Goal: Transaction & Acquisition: Register for event/course

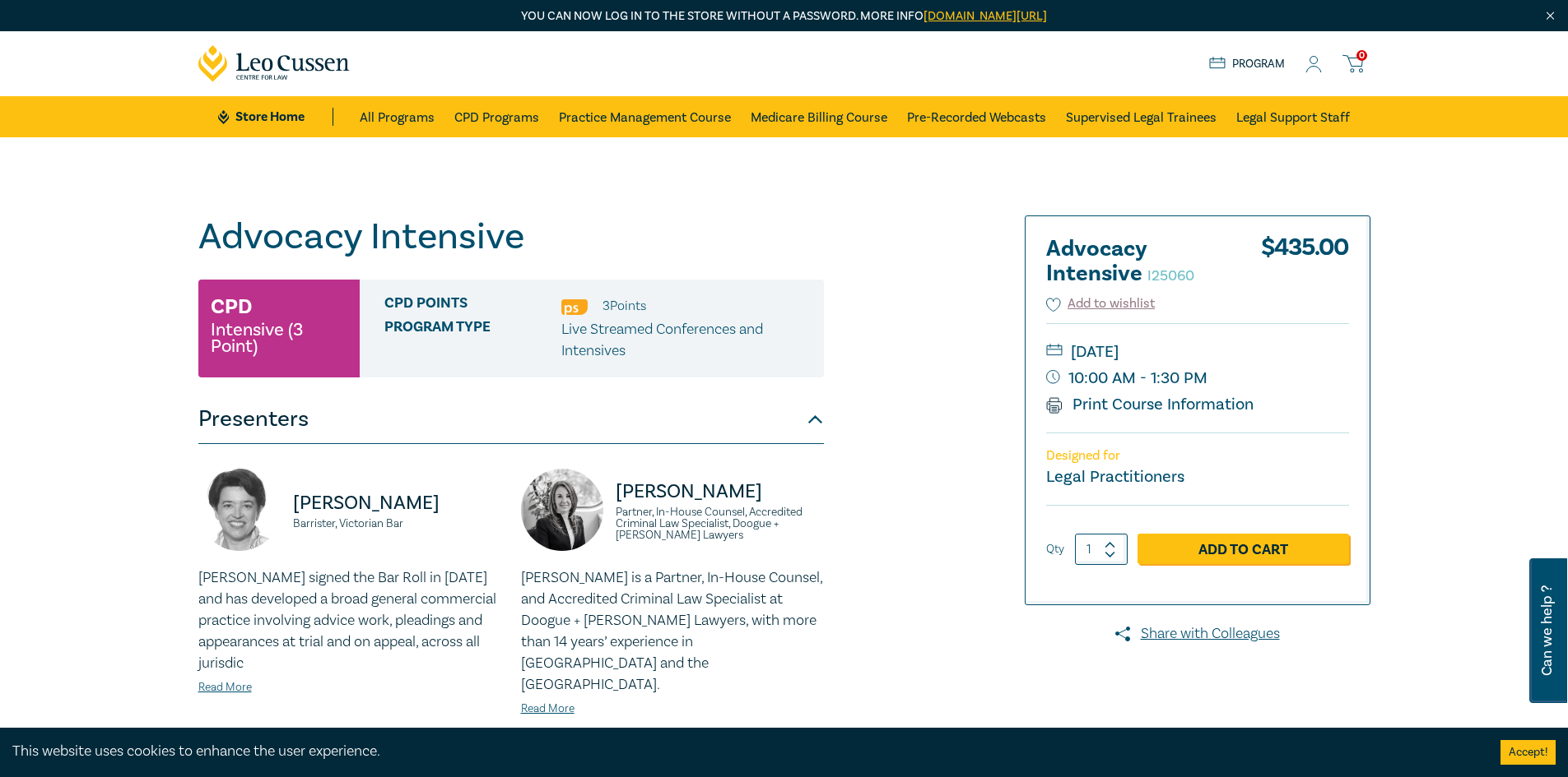
click at [1316, 57] on circle at bounding box center [1314, 61] width 8 height 8
click at [1113, 544] on icon at bounding box center [1109, 545] width 11 height 8
type input "2"
click at [1183, 549] on link "Add to Cart" at bounding box center [1243, 549] width 211 height 31
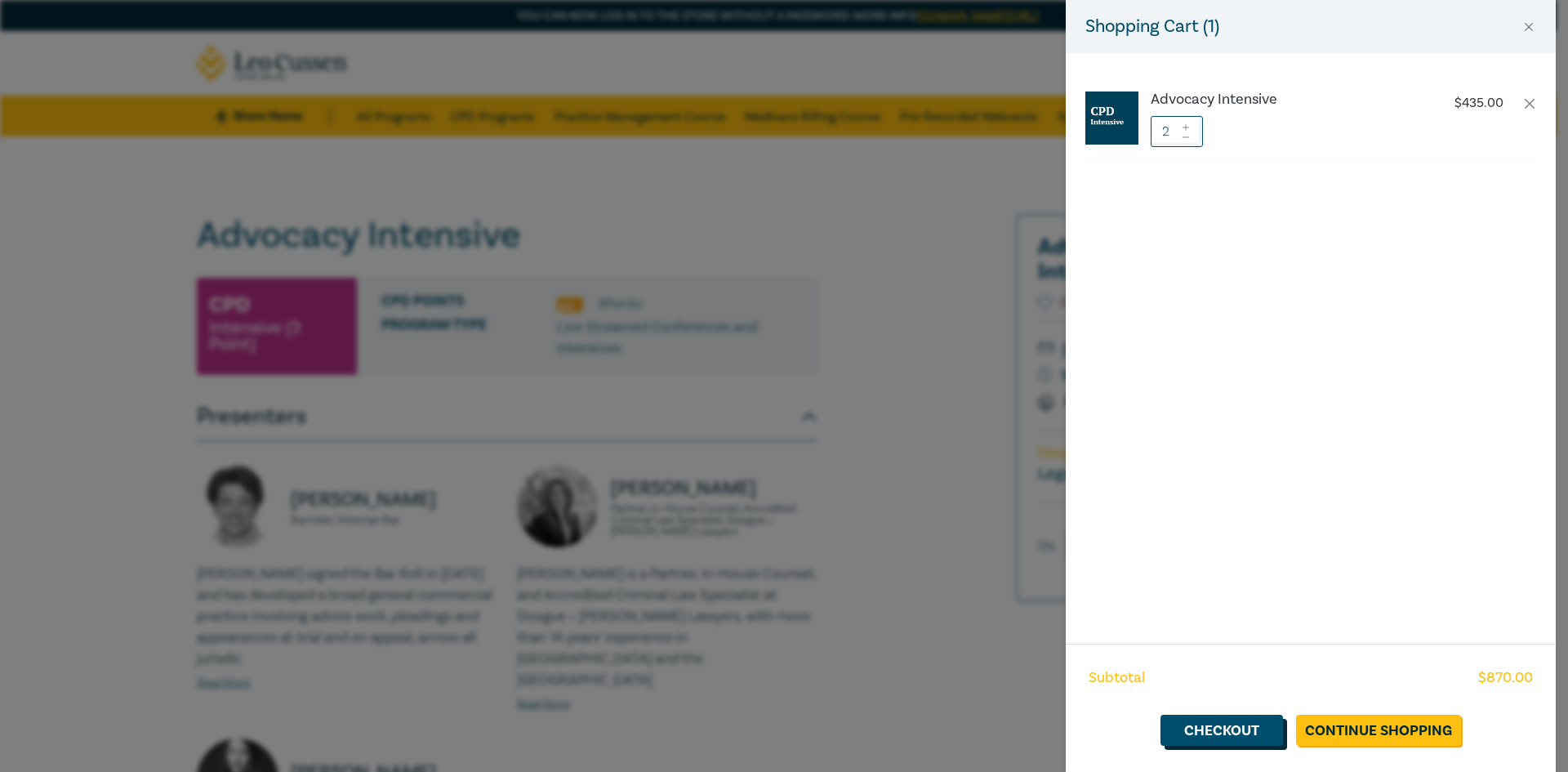
click at [1254, 721] on link "Checkout" at bounding box center [1221, 731] width 122 height 31
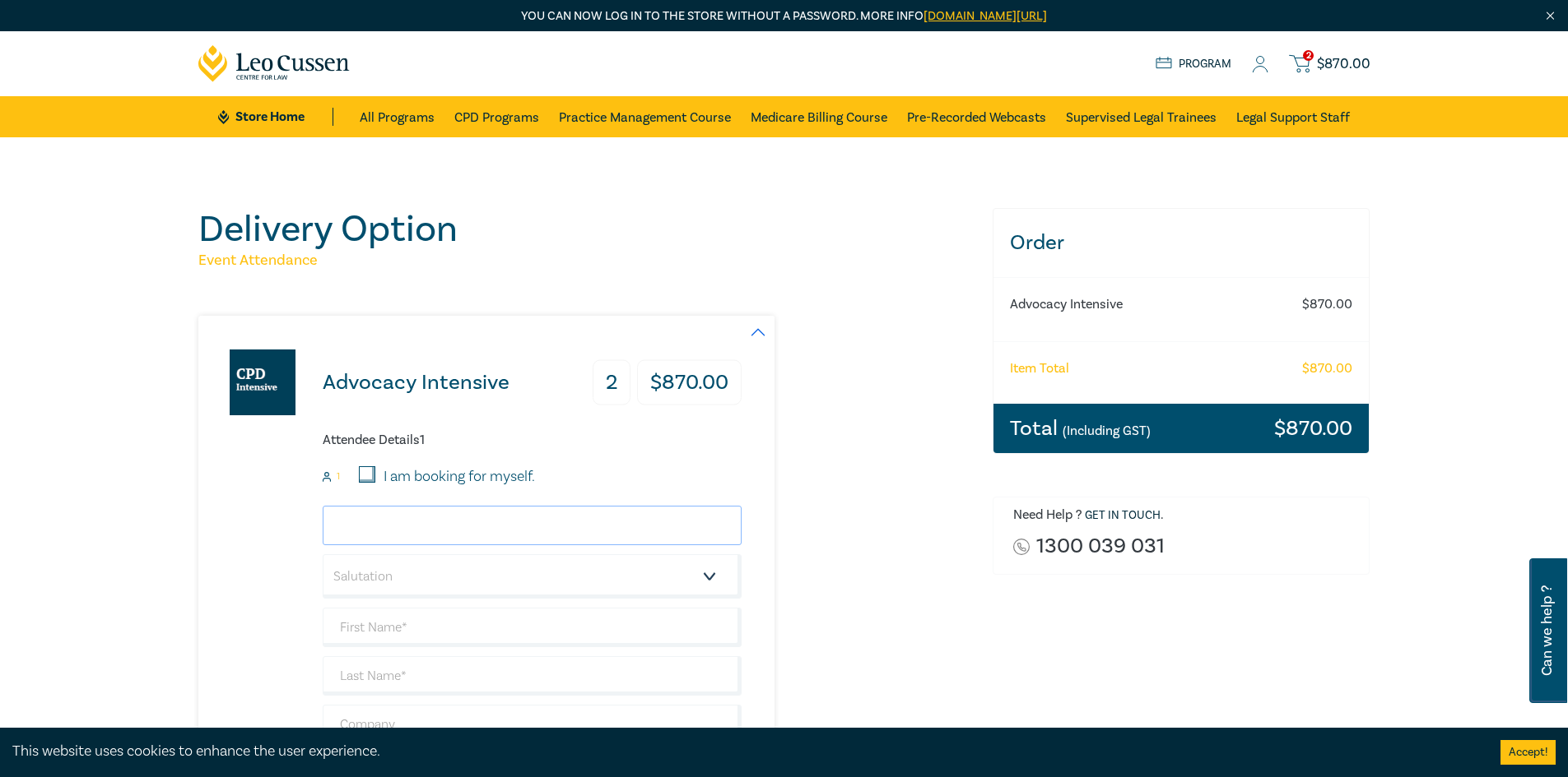
click at [380, 520] on input "email" at bounding box center [531, 526] width 419 height 40
type input "[PERSON_NAME][EMAIL_ADDRESS][PERSON_NAME][DOMAIN_NAME]"
click at [408, 567] on select "Salutation Mr. Mrs. Ms. Miss Dr. Prof. Other" at bounding box center [531, 576] width 419 height 44
select select "Miss"
click at [322, 554] on select "Salutation Mr. Mrs. Ms. Miss Dr. Prof. Other" at bounding box center [531, 576] width 419 height 44
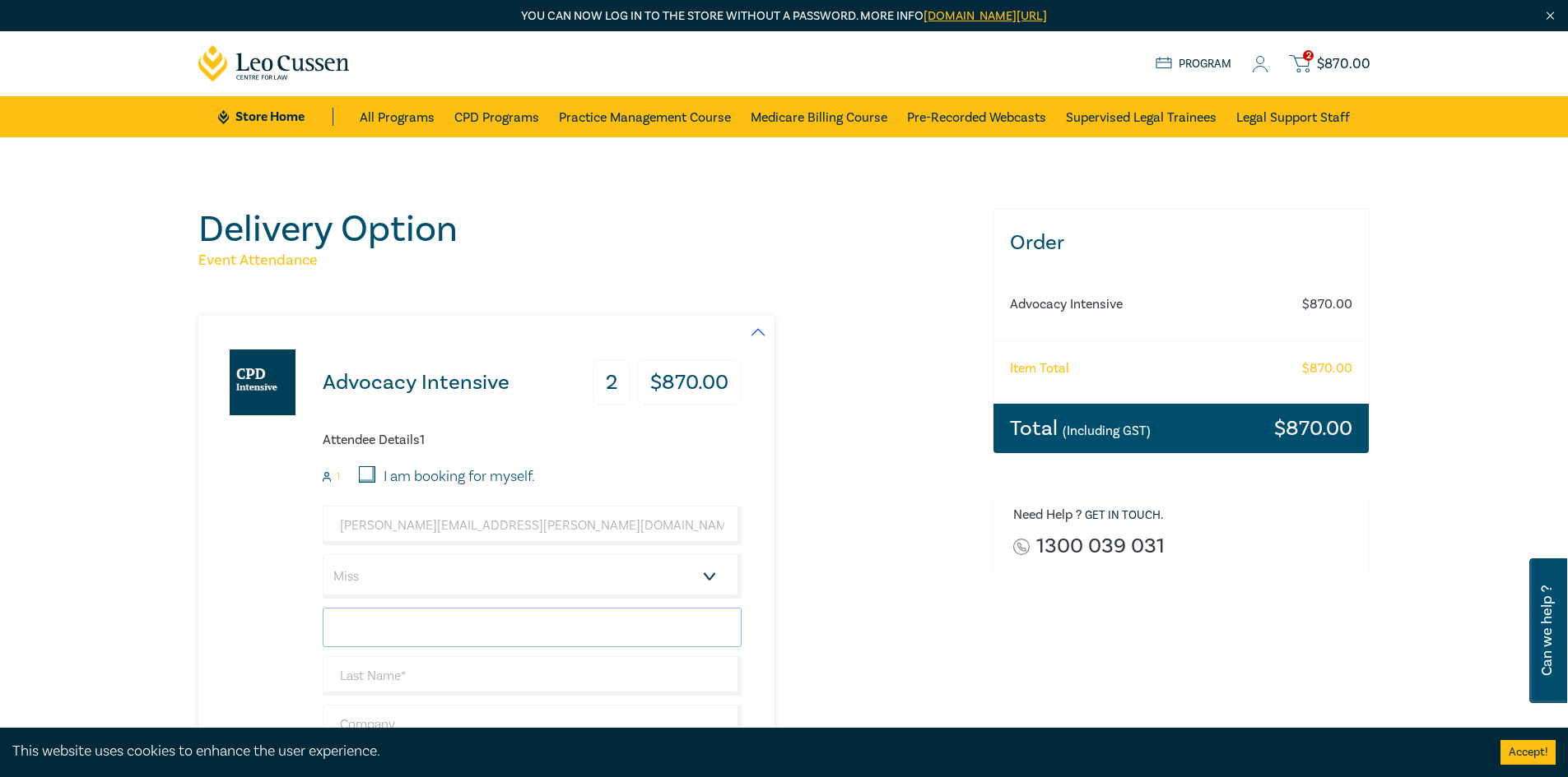
click at [406, 622] on input "text" at bounding box center [531, 628] width 419 height 40
type input "[PERSON_NAME]"
click at [419, 677] on input "text" at bounding box center [531, 677] width 419 height 40
type input "Derboghosian"
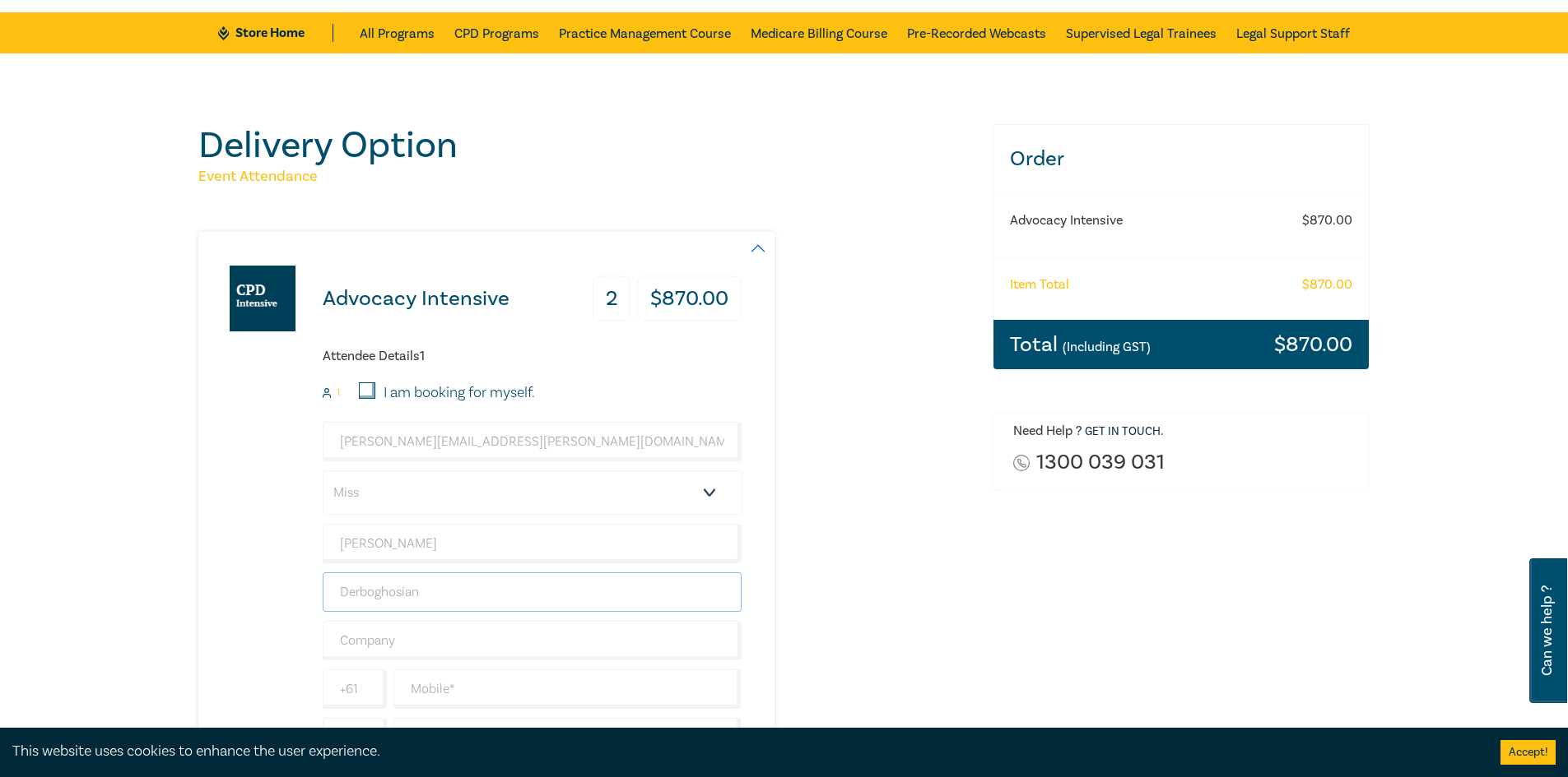
scroll to position [165, 0]
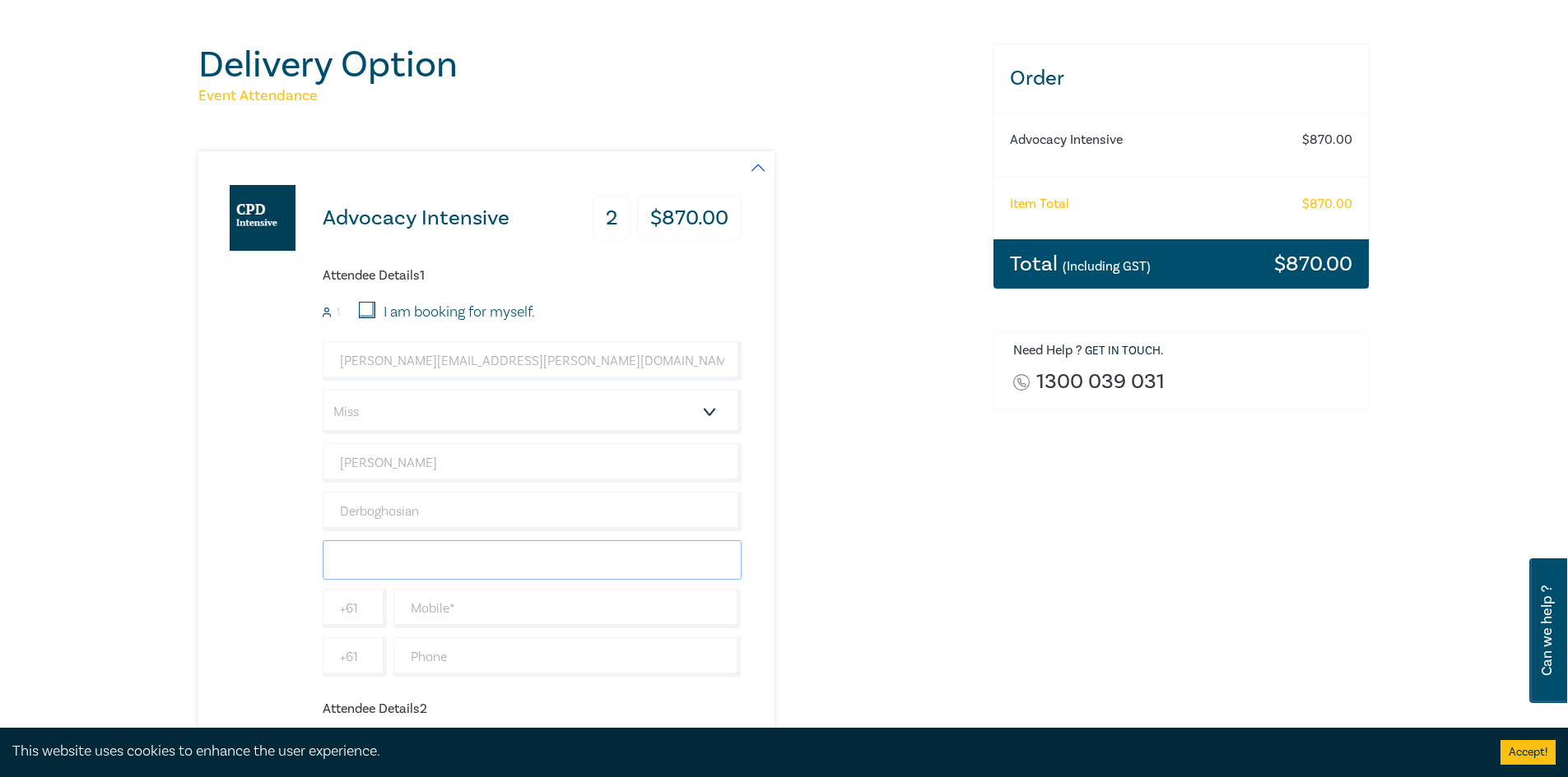
click at [397, 569] on input "text" at bounding box center [531, 560] width 419 height 40
type input "AANDI Lawyers"
click at [446, 604] on input "text" at bounding box center [568, 609] width 348 height 40
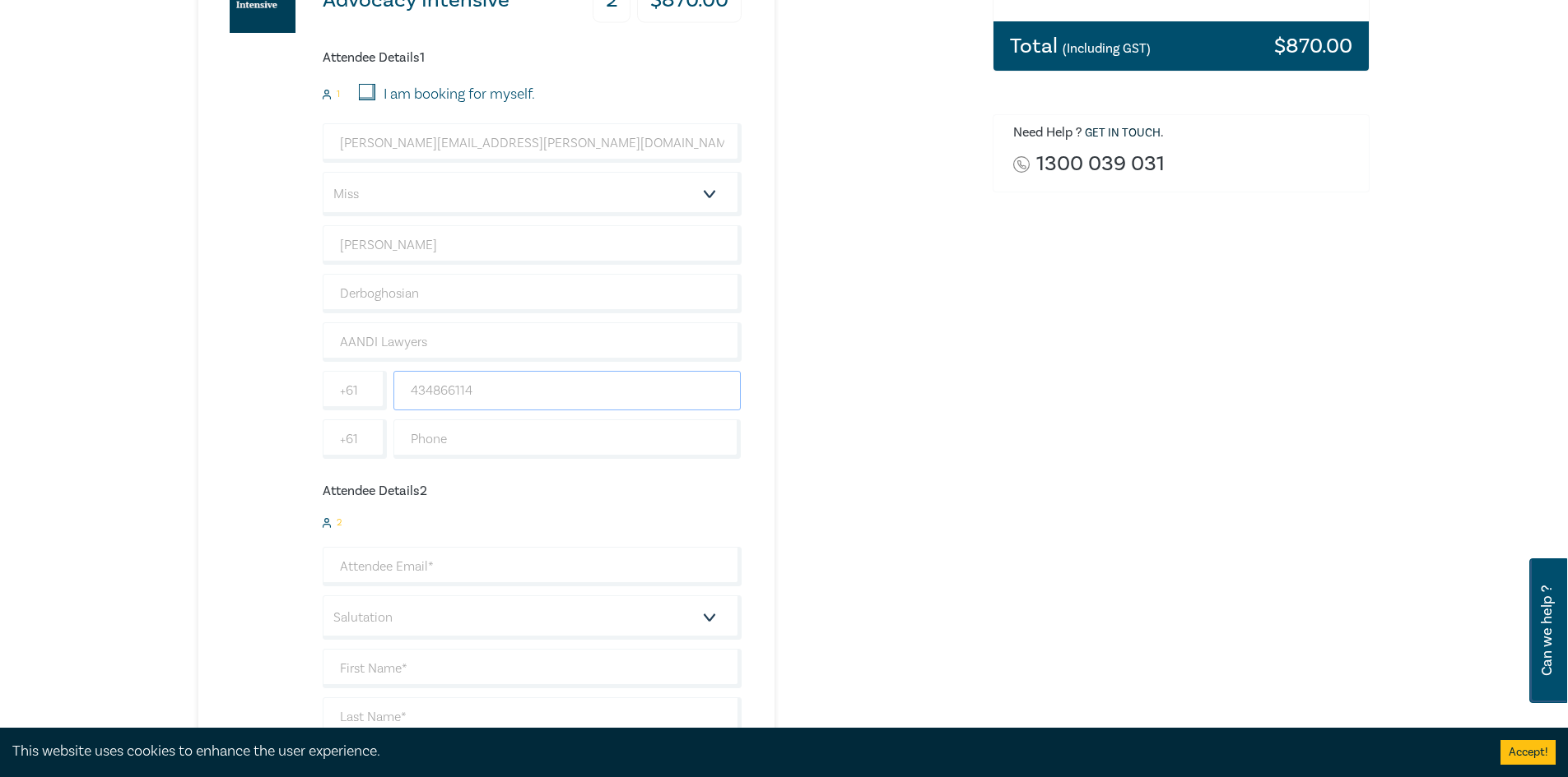
scroll to position [494, 0]
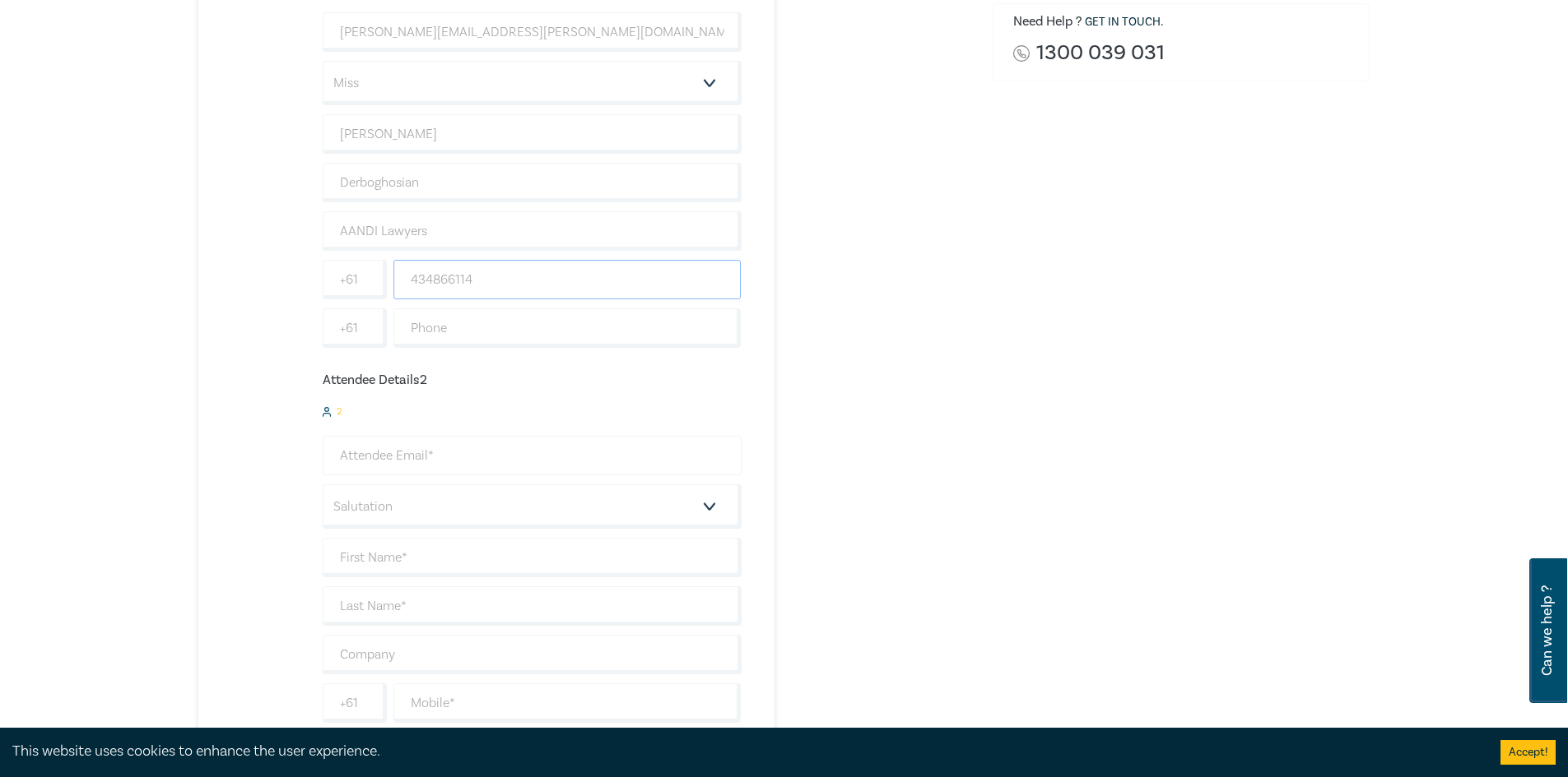
type input "434866114"
click at [369, 456] on input "email" at bounding box center [531, 456] width 419 height 40
type input "l"
type input "[PERSON_NAME][EMAIL_ADDRESS][PERSON_NAME][DOMAIN_NAME]"
select select "Mr."
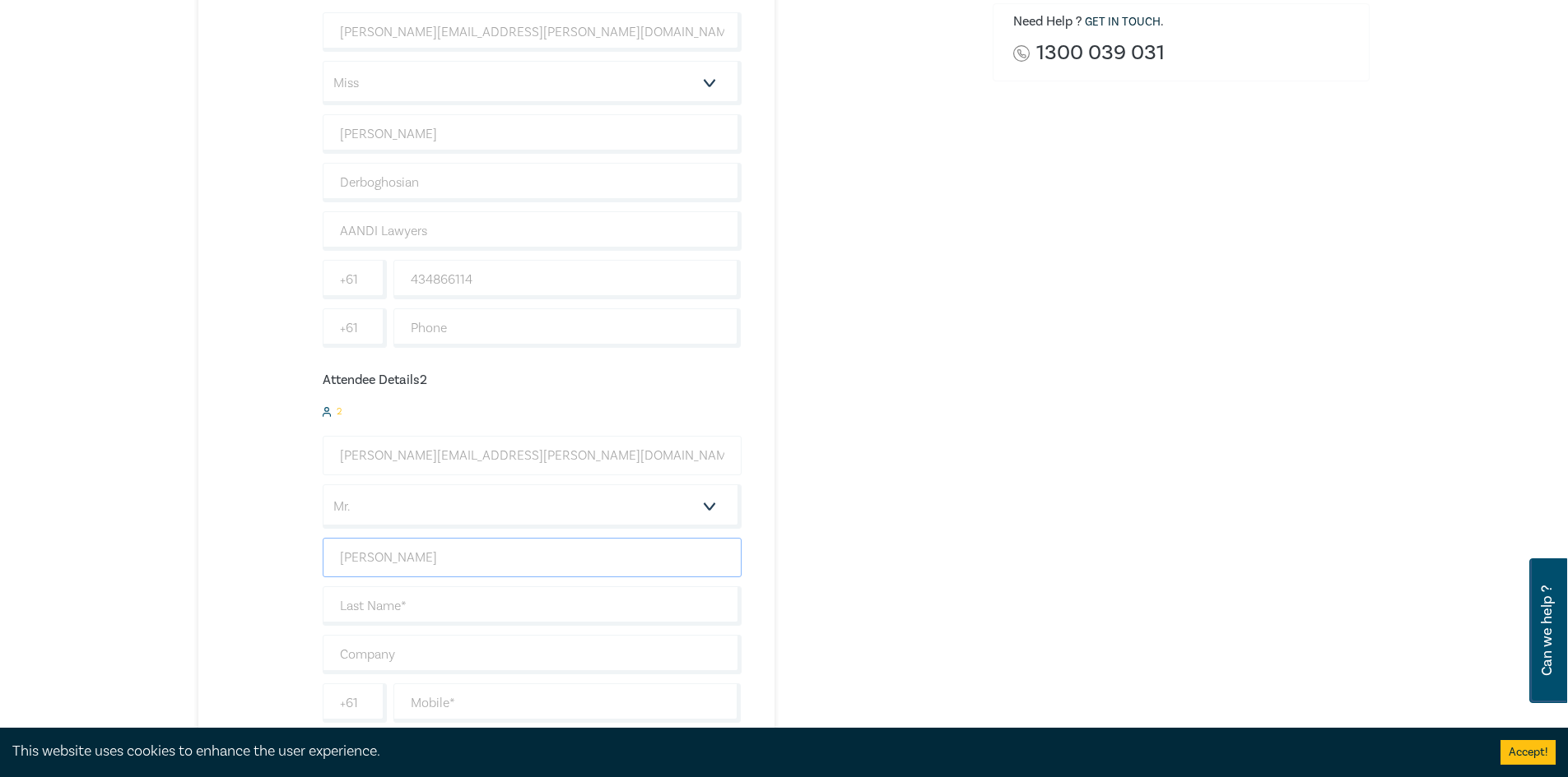
type input "[PERSON_NAME]"
type input "AANDI Lawyers"
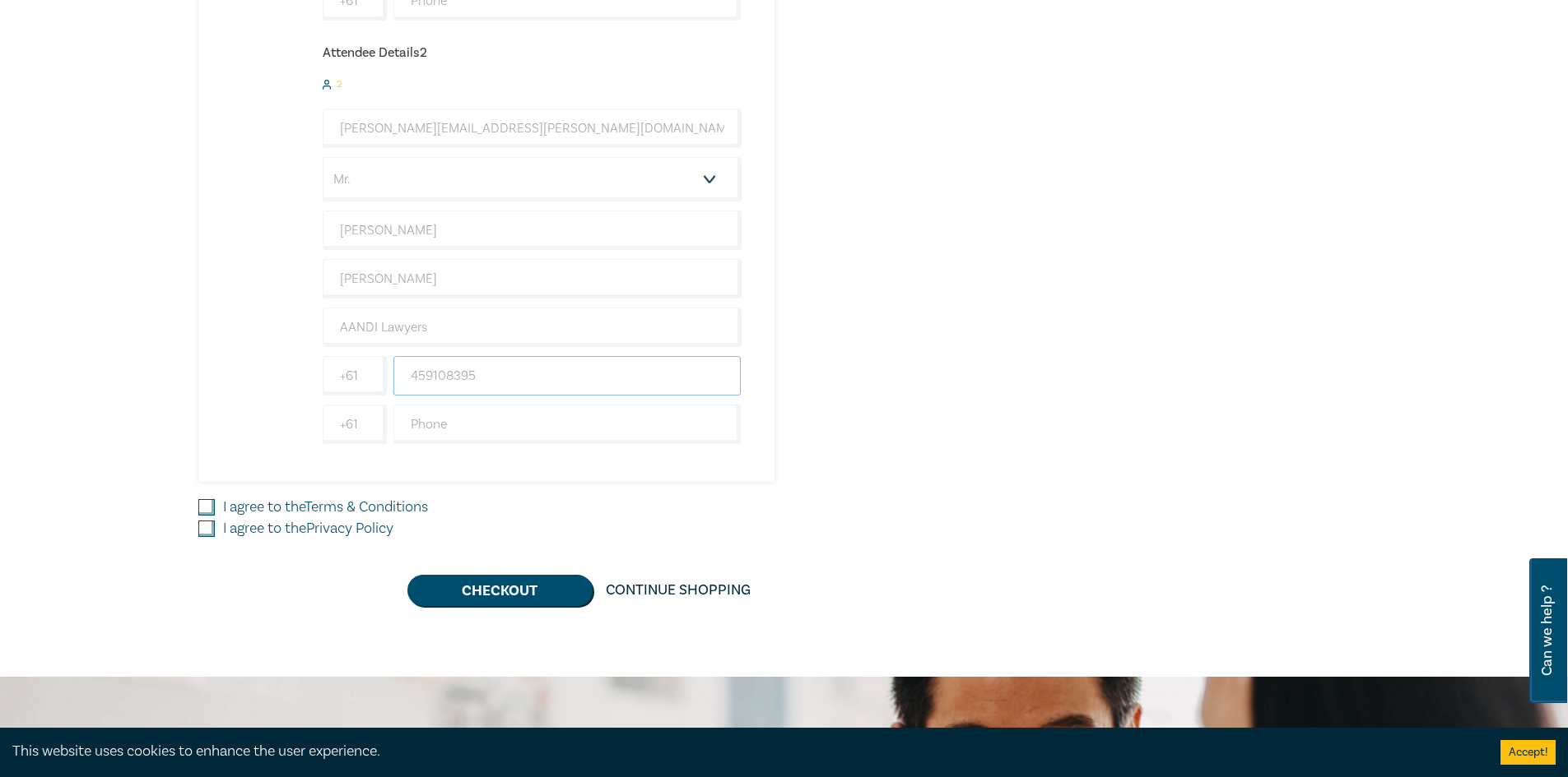
scroll to position [823, 0]
type input "459108395"
click at [211, 503] on input "I agree to the Terms & Conditions" at bounding box center [206, 505] width 16 height 16
checkbox input "true"
click at [199, 528] on input "I agree to the Privacy Policy" at bounding box center [206, 527] width 16 height 16
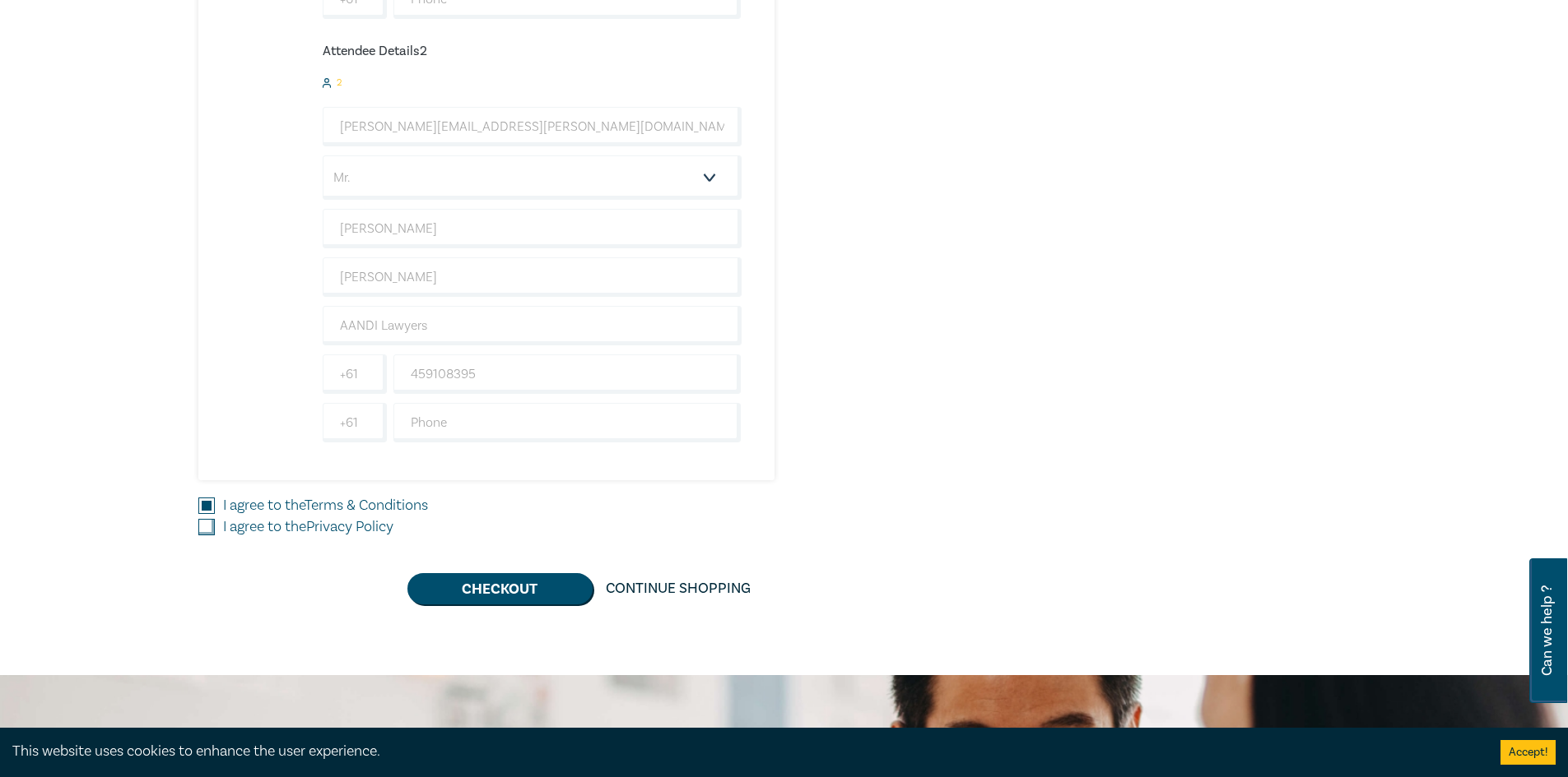
checkbox input "true"
click at [434, 586] on button "Checkout" at bounding box center [500, 589] width 185 height 31
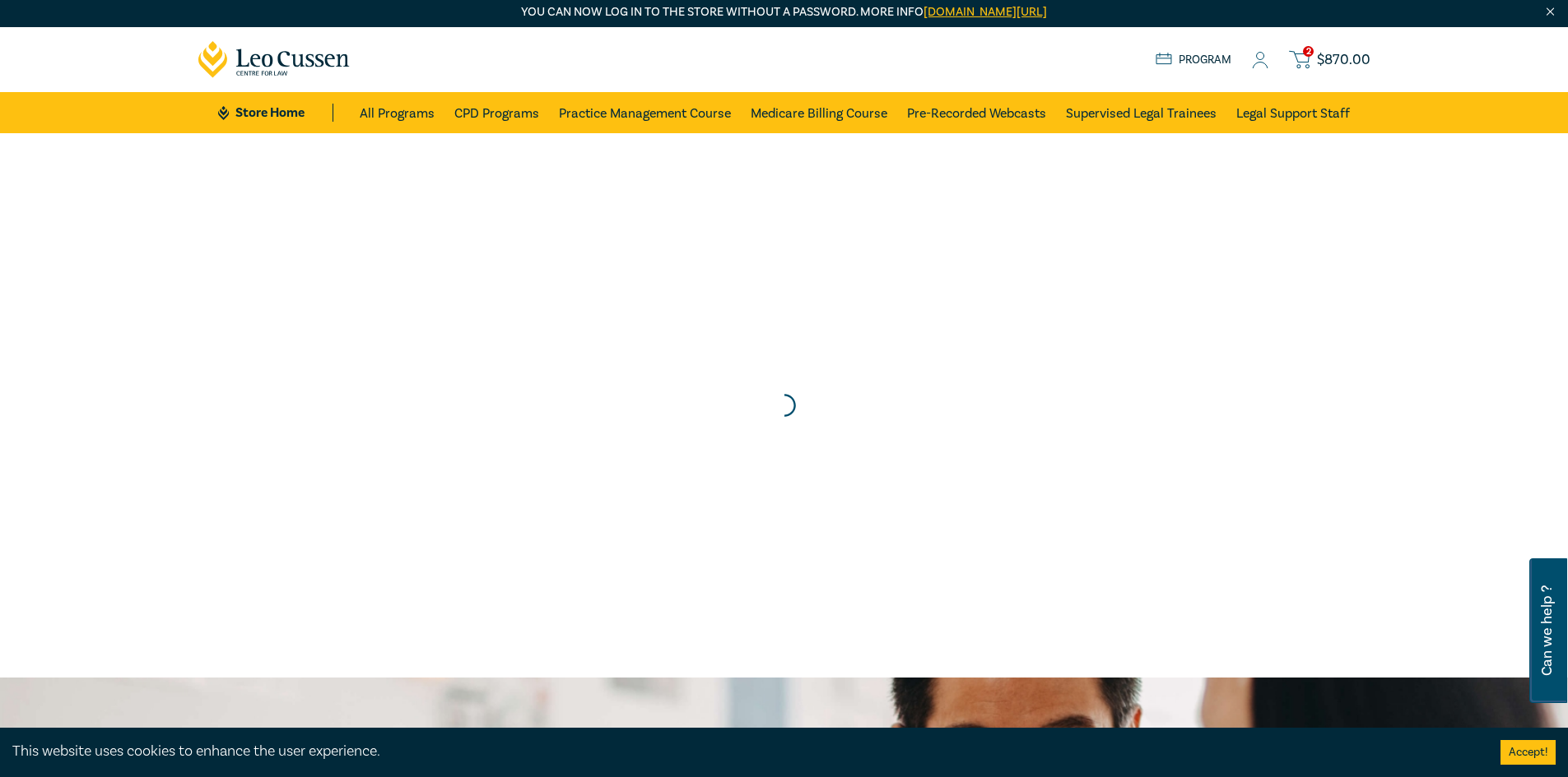
scroll to position [0, 0]
